Goal: Task Accomplishment & Management: Manage account settings

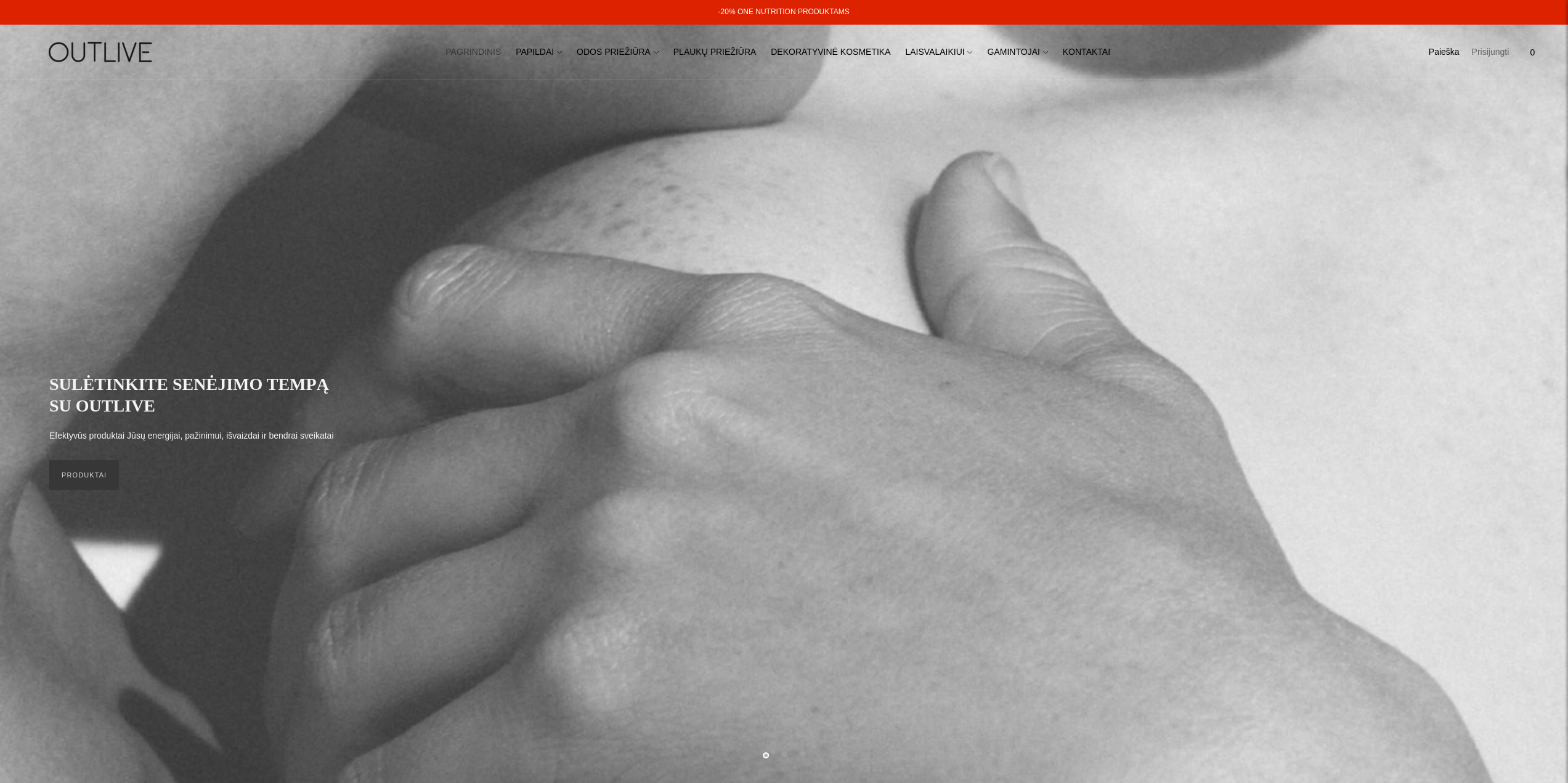
click at [1479, 52] on link "Prisijungti" at bounding box center [1490, 52] width 37 height 27
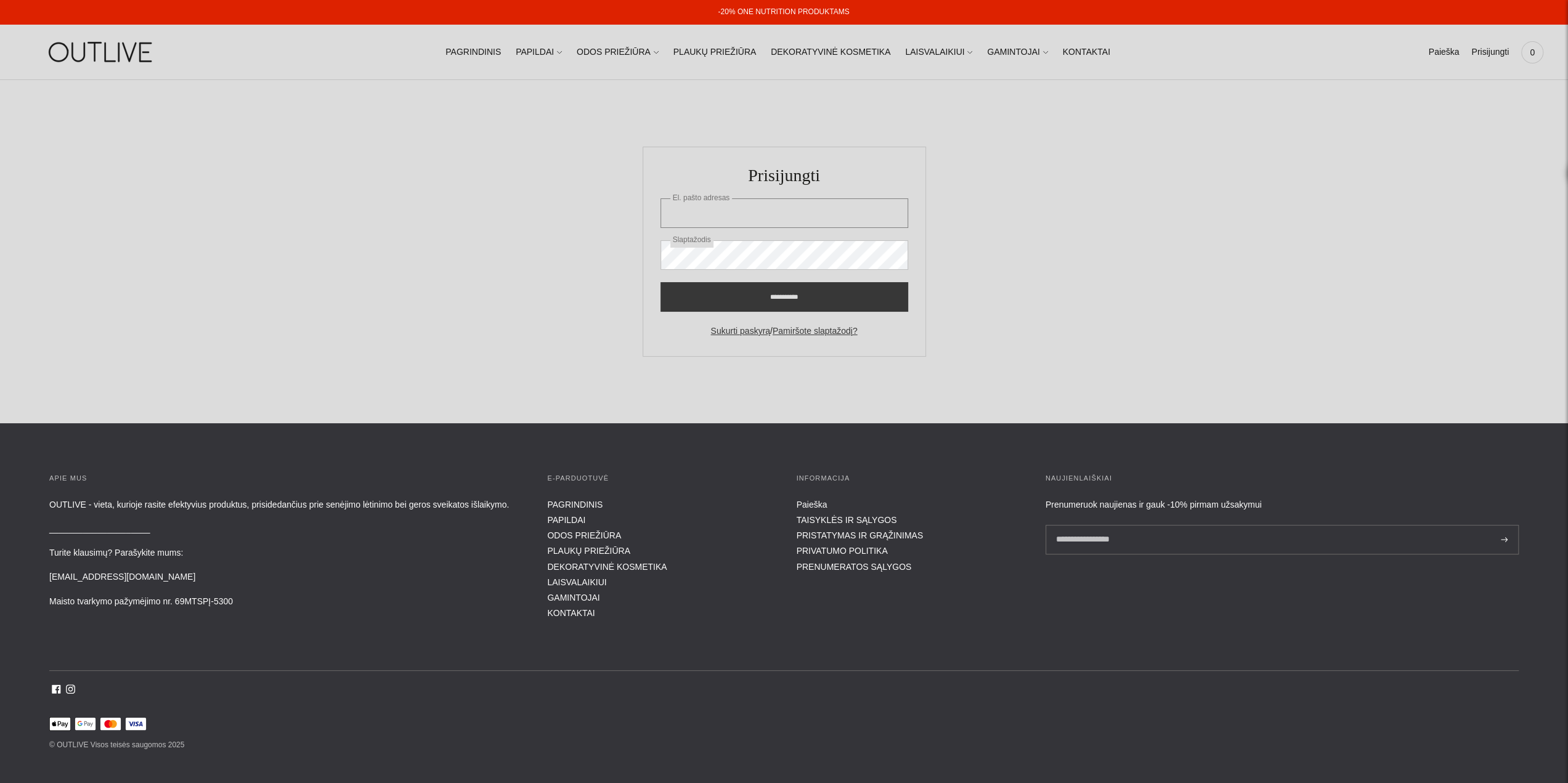
click at [825, 213] on input "El. pašto adresas" at bounding box center [784, 213] width 248 height 29
click at [734, 213] on input "El. pašto adresas" at bounding box center [784, 213] width 248 height 29
type input "**********"
